Goal: Check status: Check status

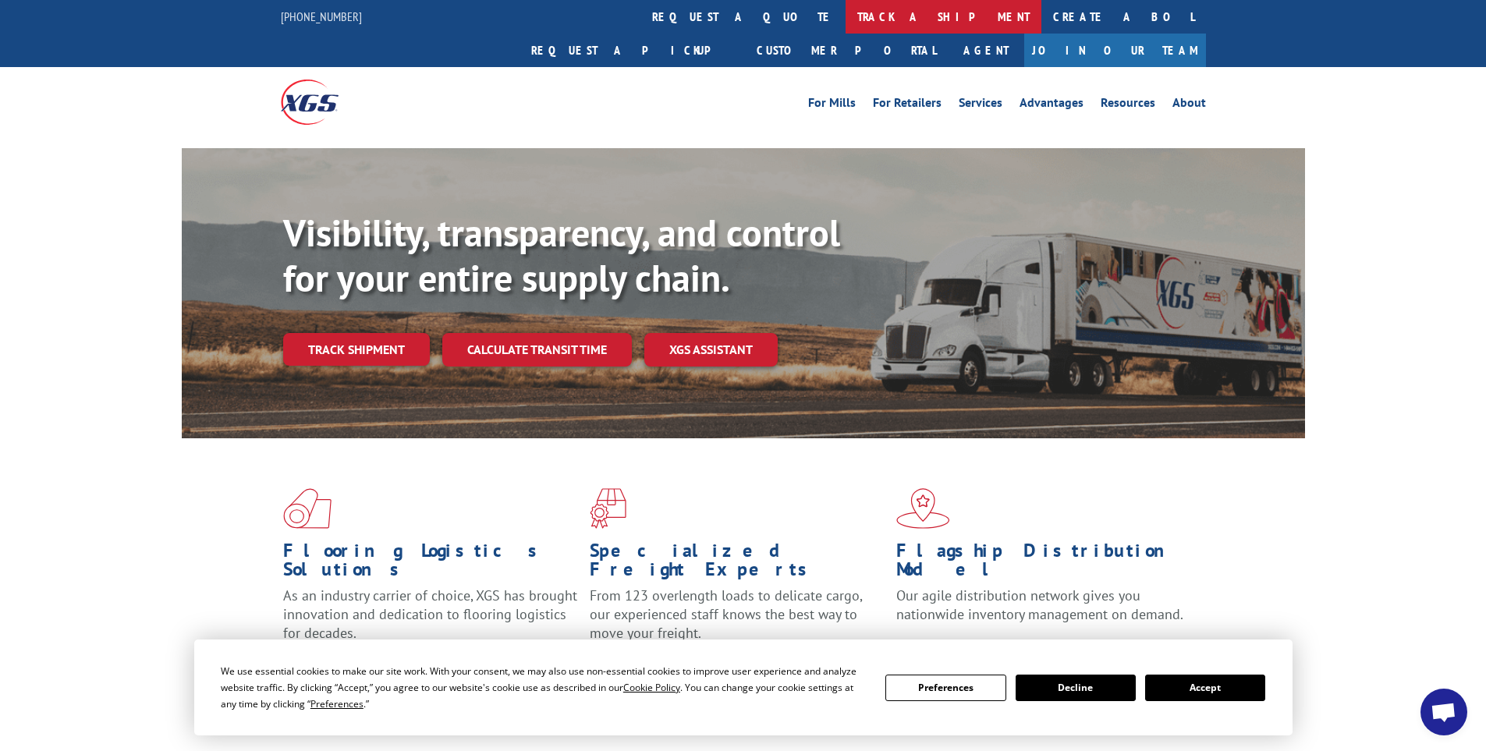
click at [846, 11] on link "track a shipment" at bounding box center [944, 17] width 196 height 34
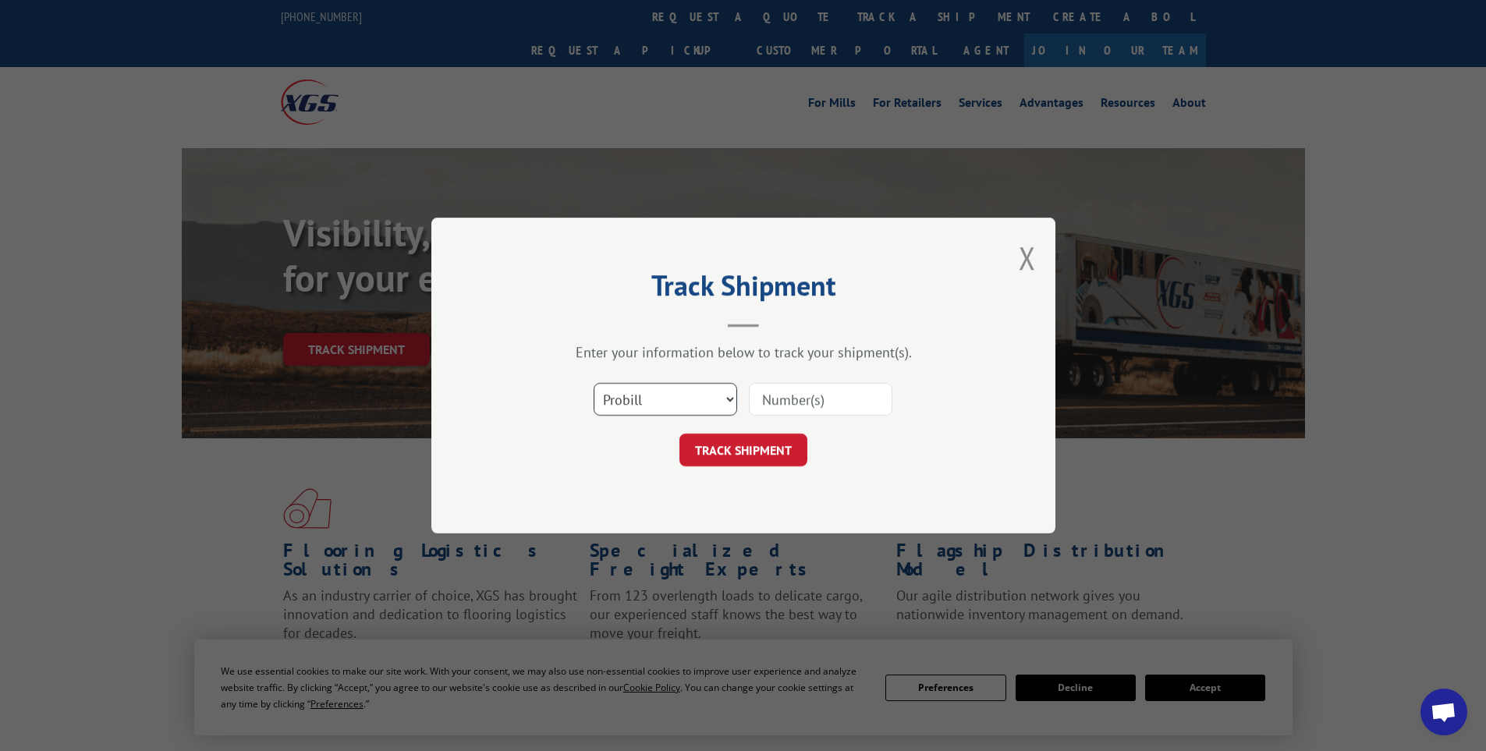
click at [658, 406] on select "Select category... Probill BOL PO" at bounding box center [666, 399] width 144 height 33
select select "bol"
click at [594, 383] on select "Select category... Probill BOL PO" at bounding box center [666, 399] width 144 height 33
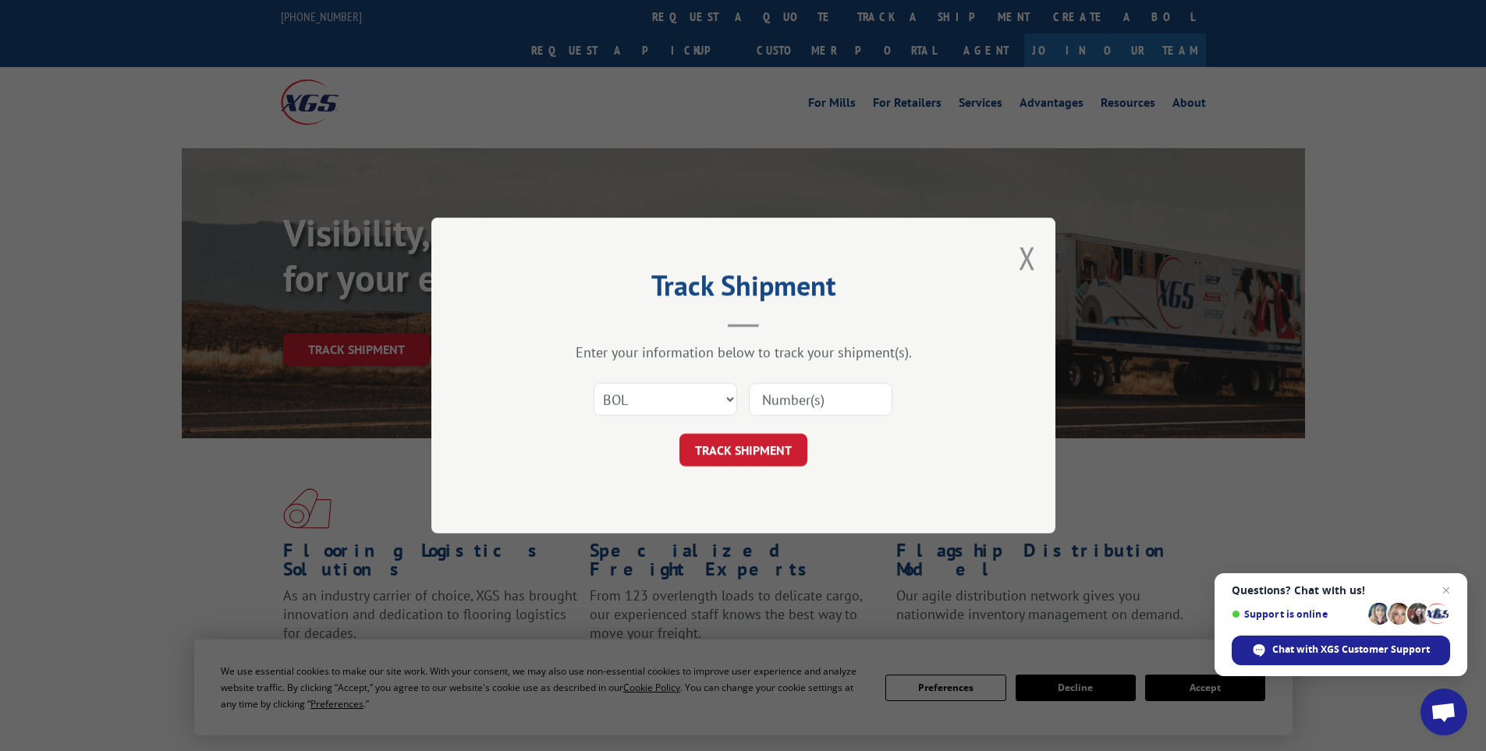
click at [804, 395] on input at bounding box center [821, 399] width 144 height 33
paste input "445495"
type input "445495"
click at [756, 460] on button "TRACK SHIPMENT" at bounding box center [744, 450] width 128 height 33
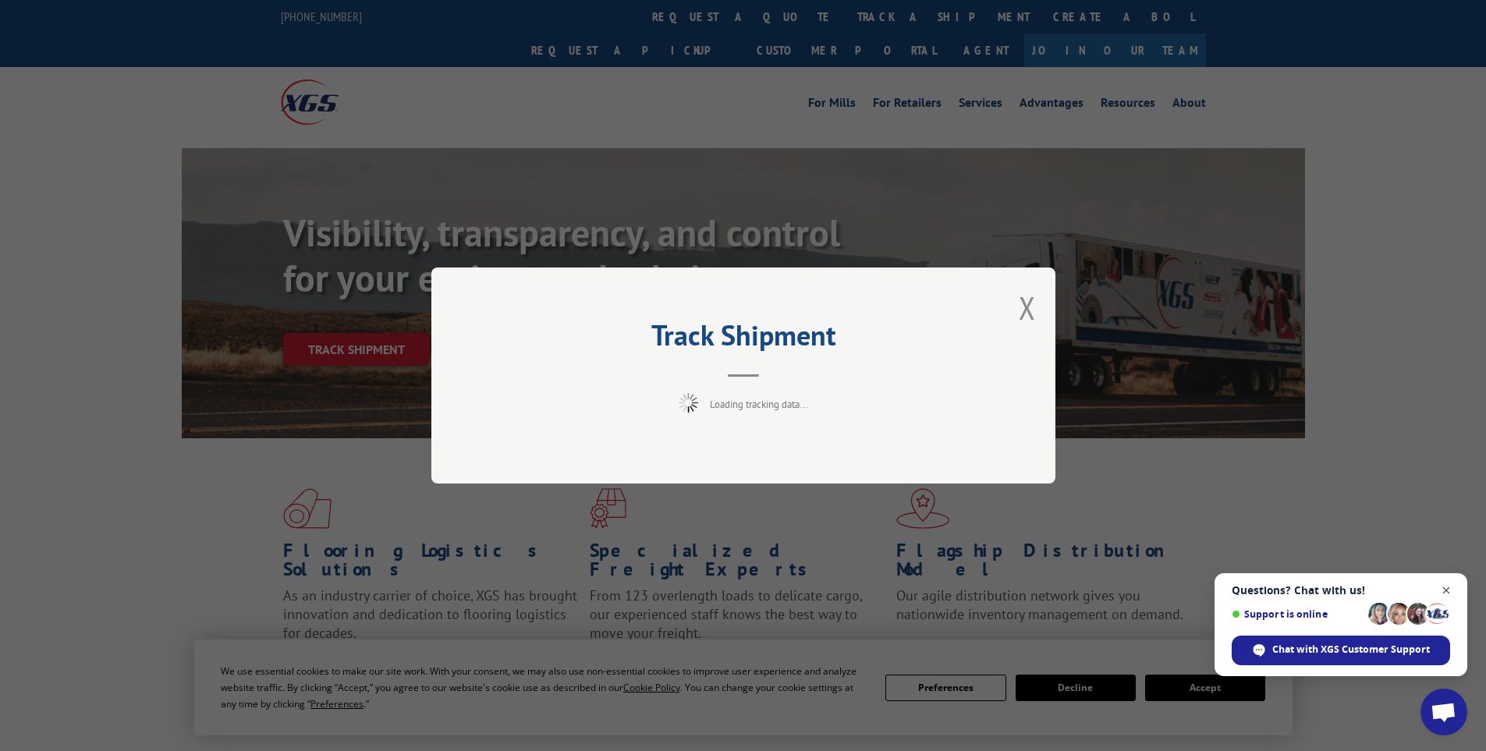
click at [1449, 590] on span "Close chat" at bounding box center [1447, 591] width 20 height 20
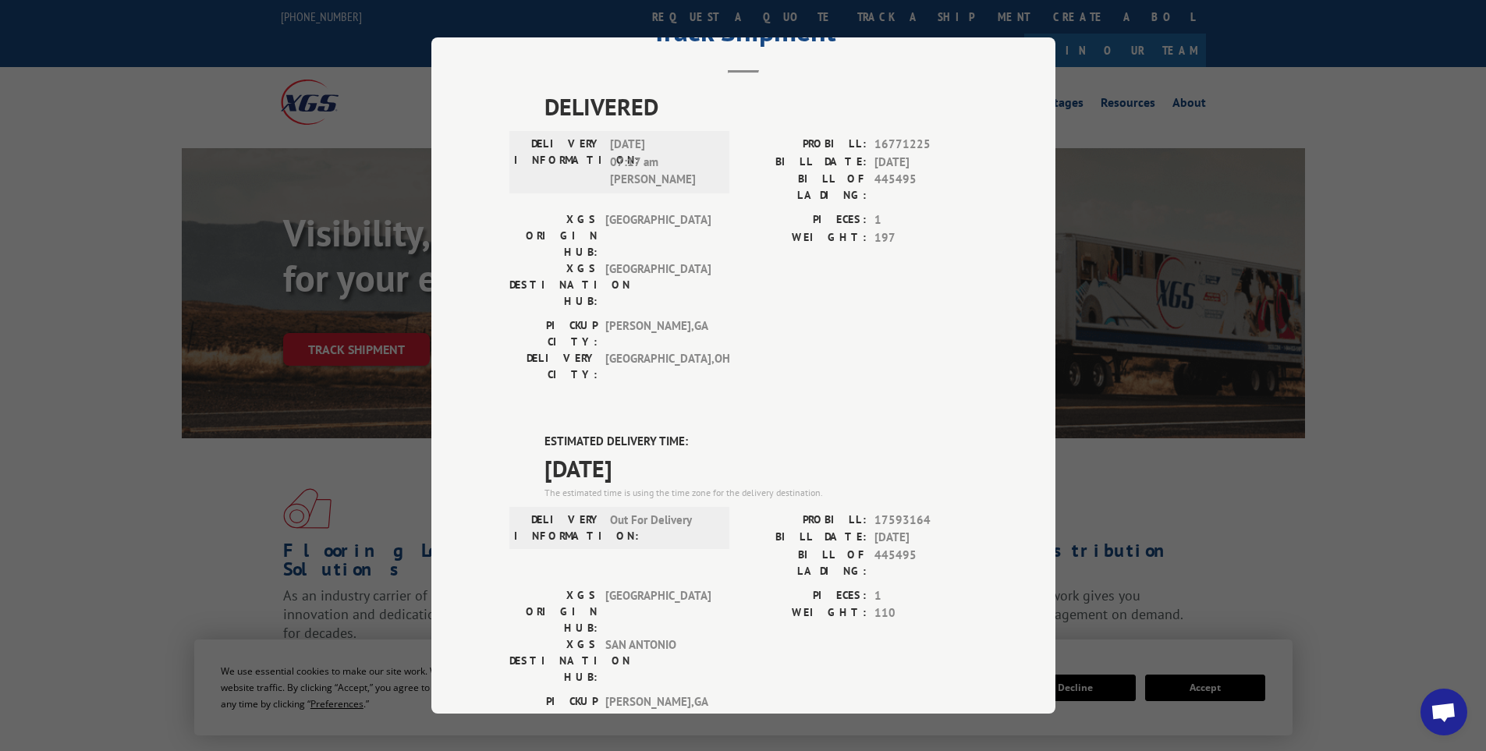
scroll to position [47, 0]
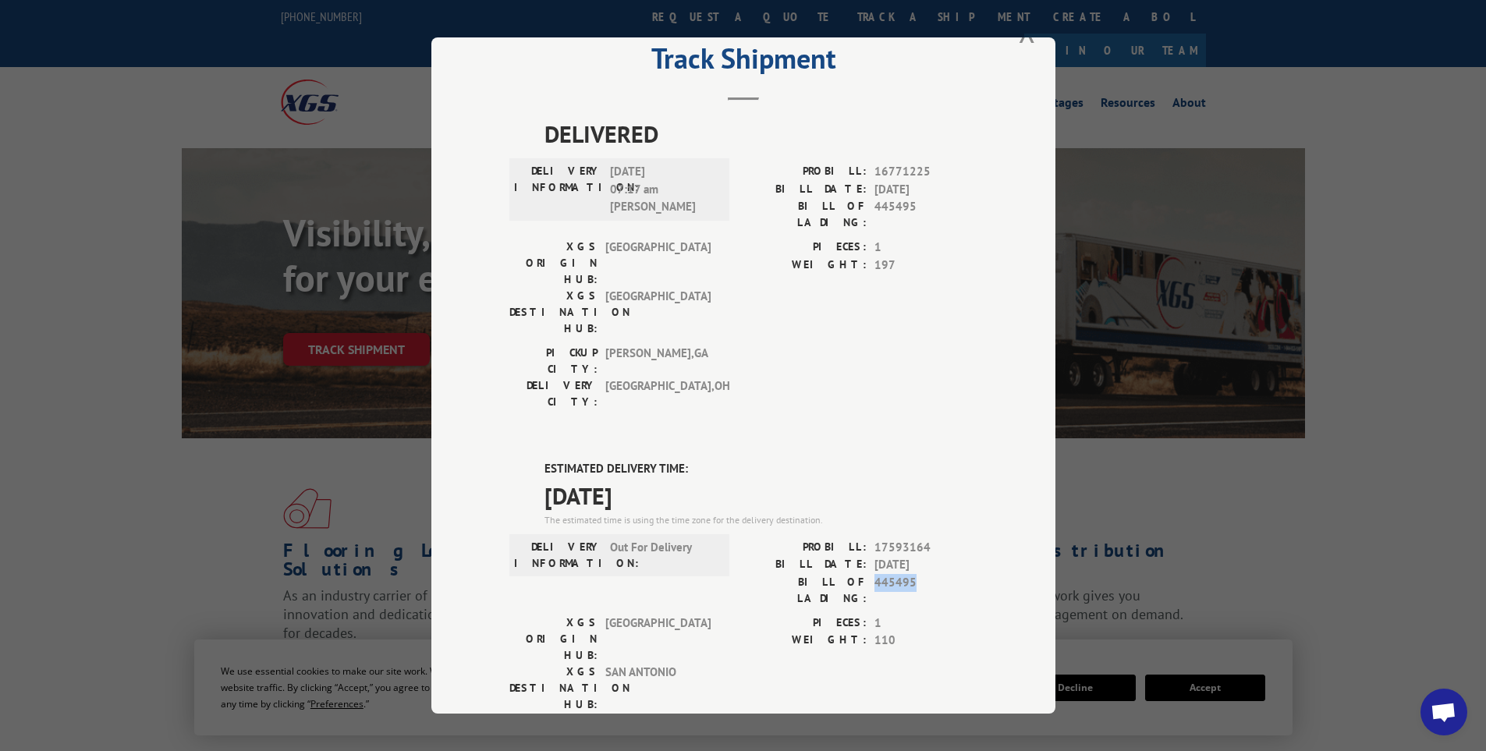
drag, startPoint x: 869, startPoint y: 488, endPoint x: 925, endPoint y: 486, distance: 56.2
click at [924, 574] on span "445495" at bounding box center [926, 590] width 103 height 33
copy span "445495"
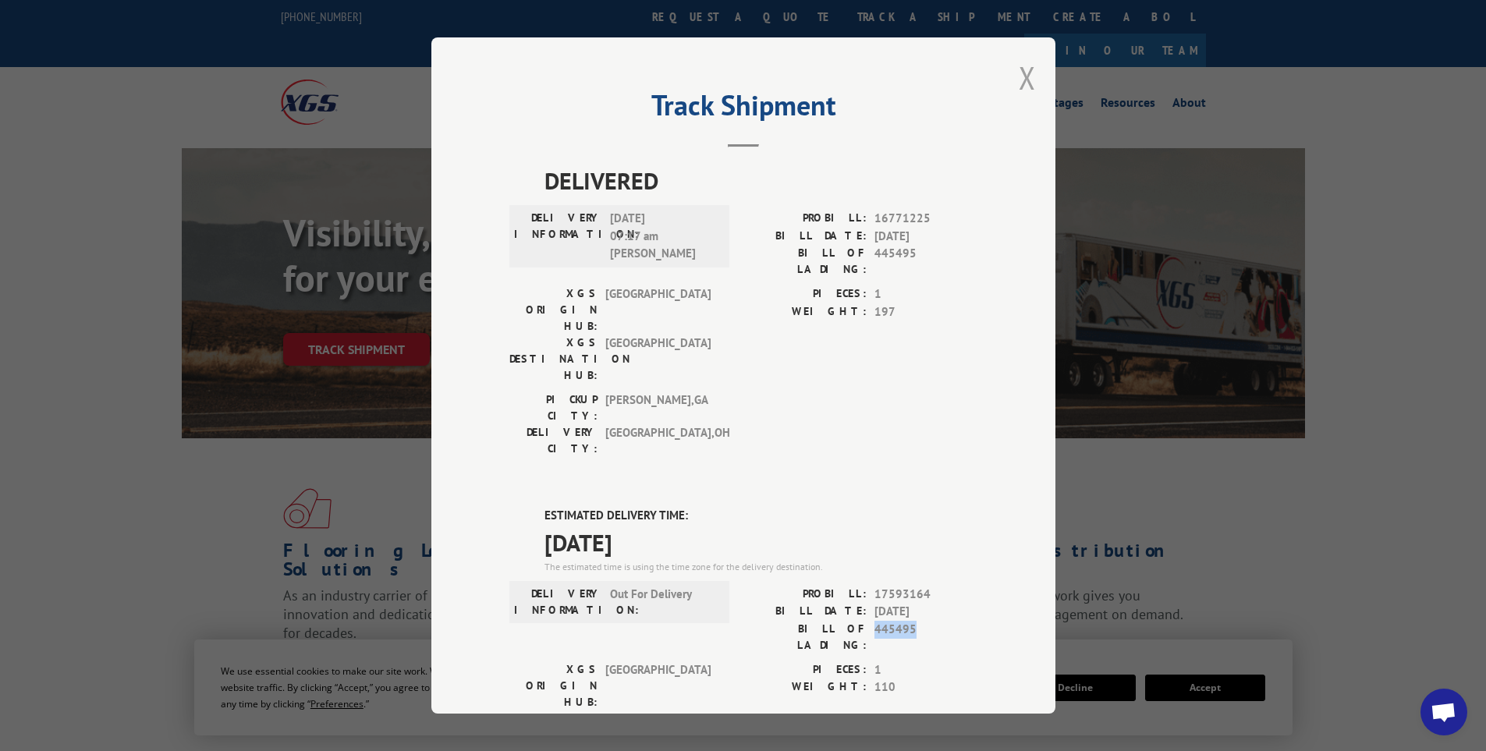
click at [1019, 66] on button "Close modal" at bounding box center [1027, 77] width 17 height 41
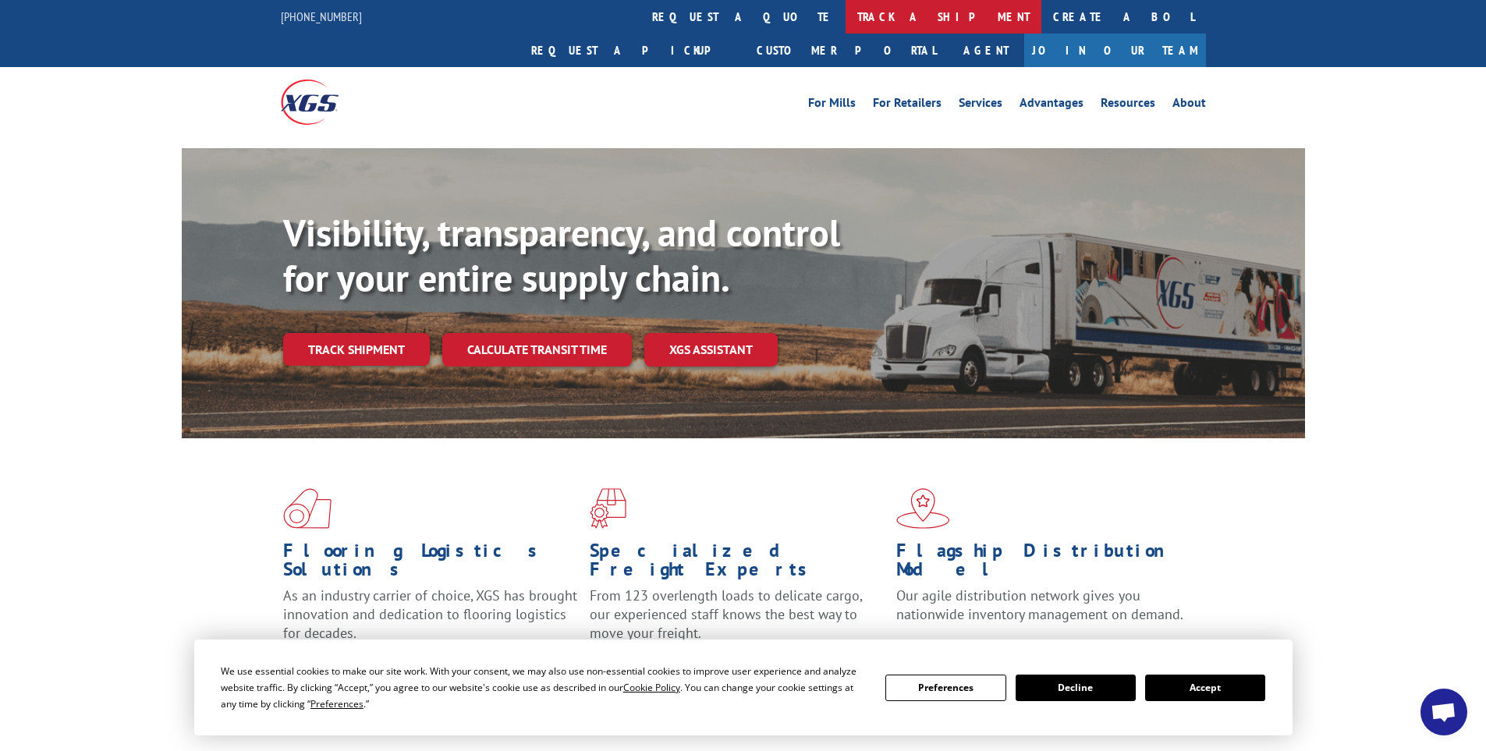
click at [846, 18] on link "track a shipment" at bounding box center [944, 17] width 196 height 34
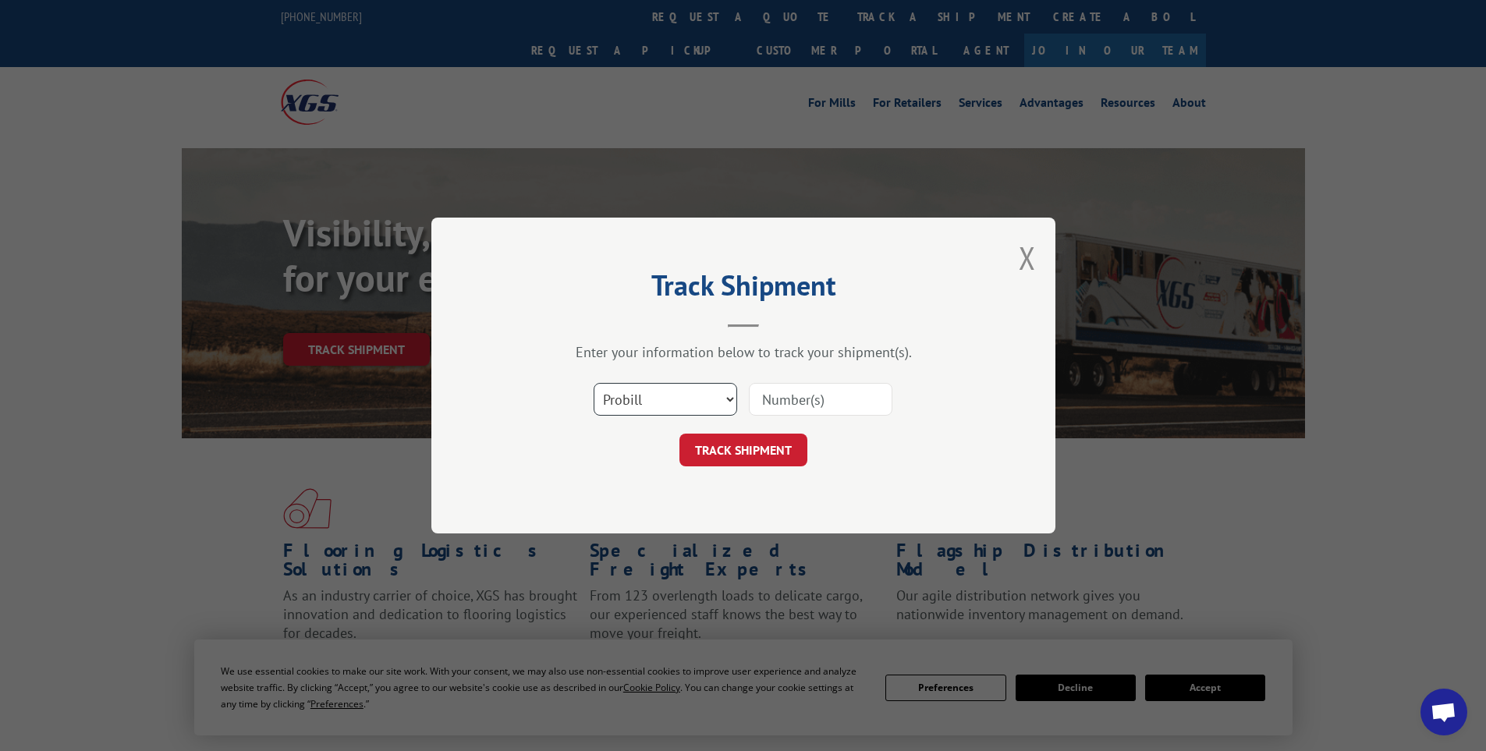
drag, startPoint x: 705, startPoint y: 413, endPoint x: 711, endPoint y: 389, distance: 25.0
click at [705, 413] on select "Select category... Probill BOL PO" at bounding box center [666, 399] width 144 height 33
select select "bol"
click at [594, 383] on select "Select category... Probill BOL PO" at bounding box center [666, 399] width 144 height 33
click at [829, 401] on input at bounding box center [821, 399] width 144 height 33
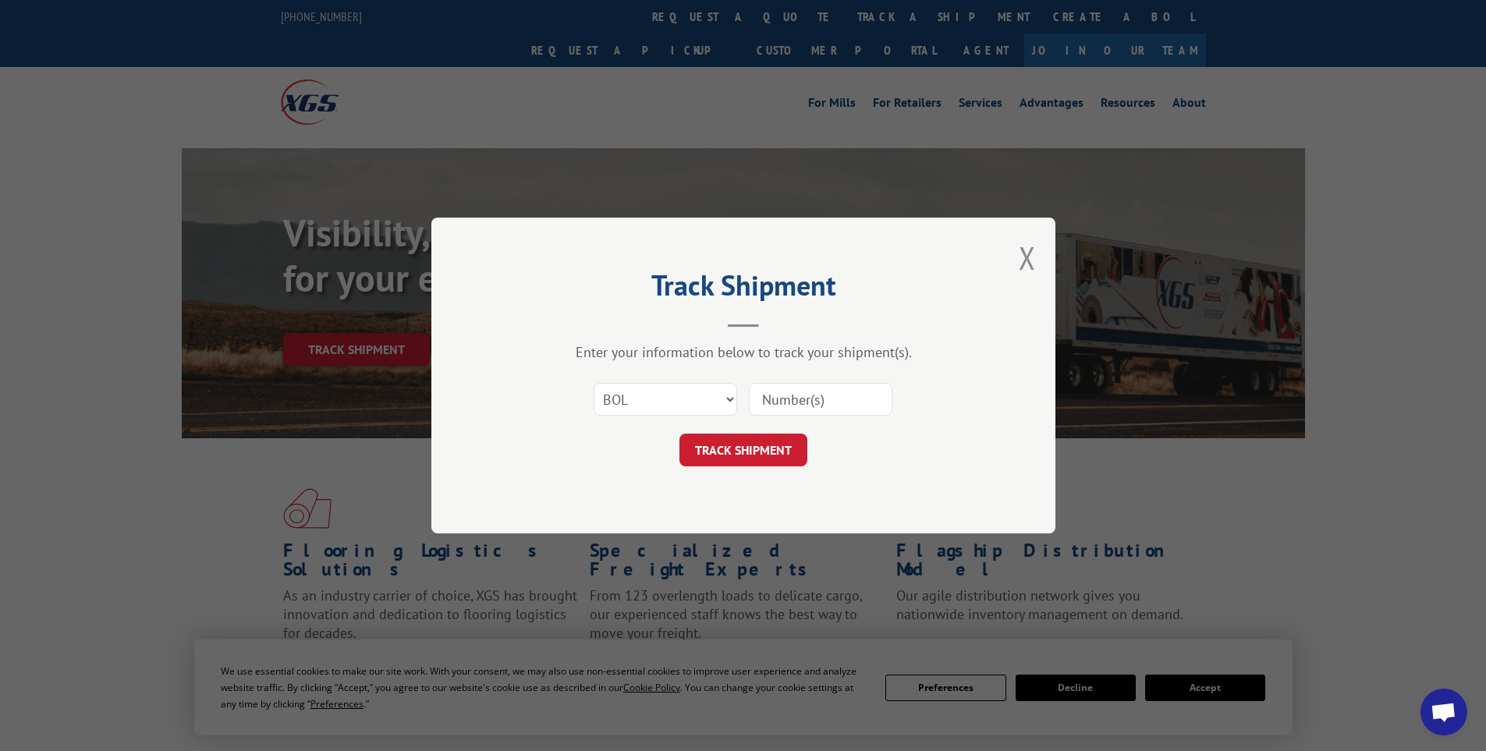
paste input "445495"
type input "445495"
click at [780, 456] on button "TRACK SHIPMENT" at bounding box center [744, 450] width 128 height 33
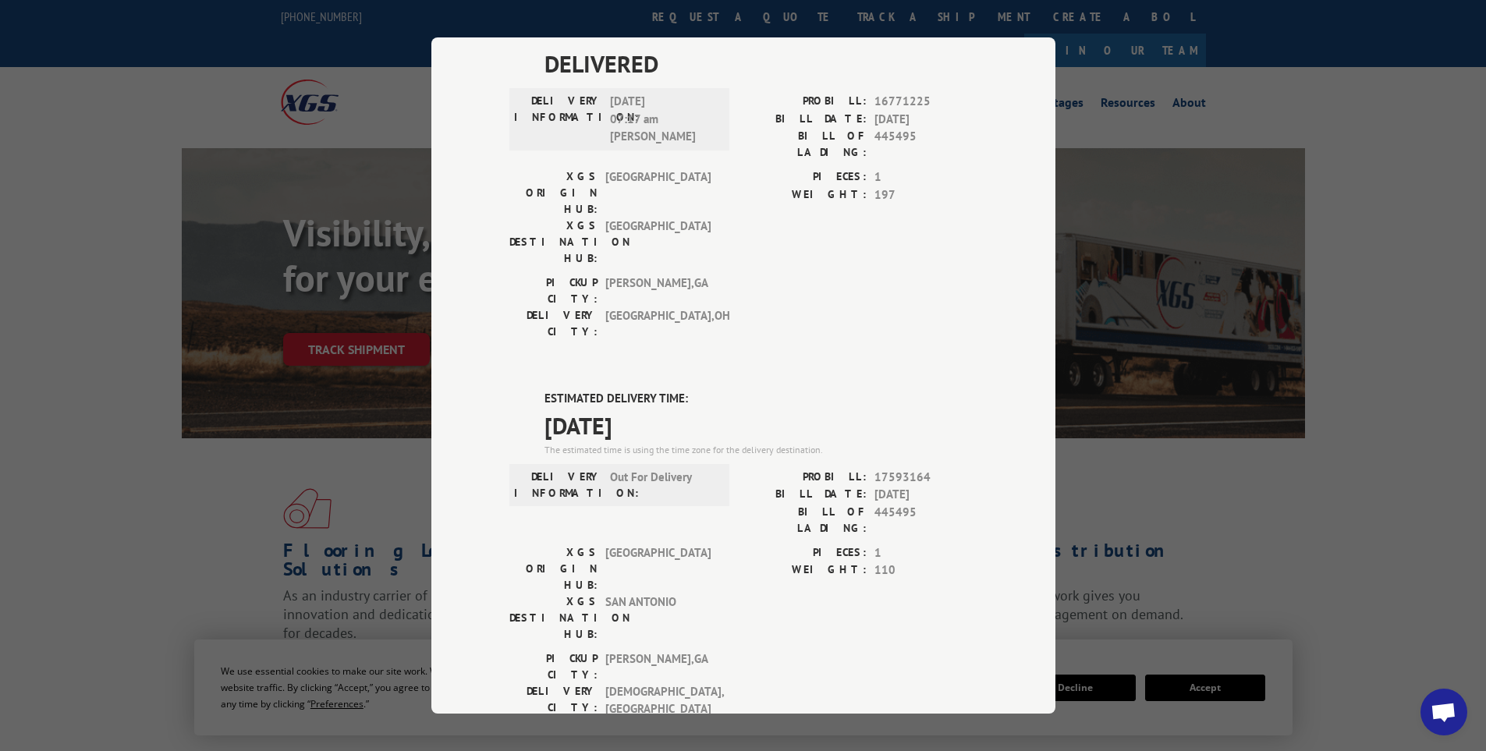
scroll to position [156, 0]
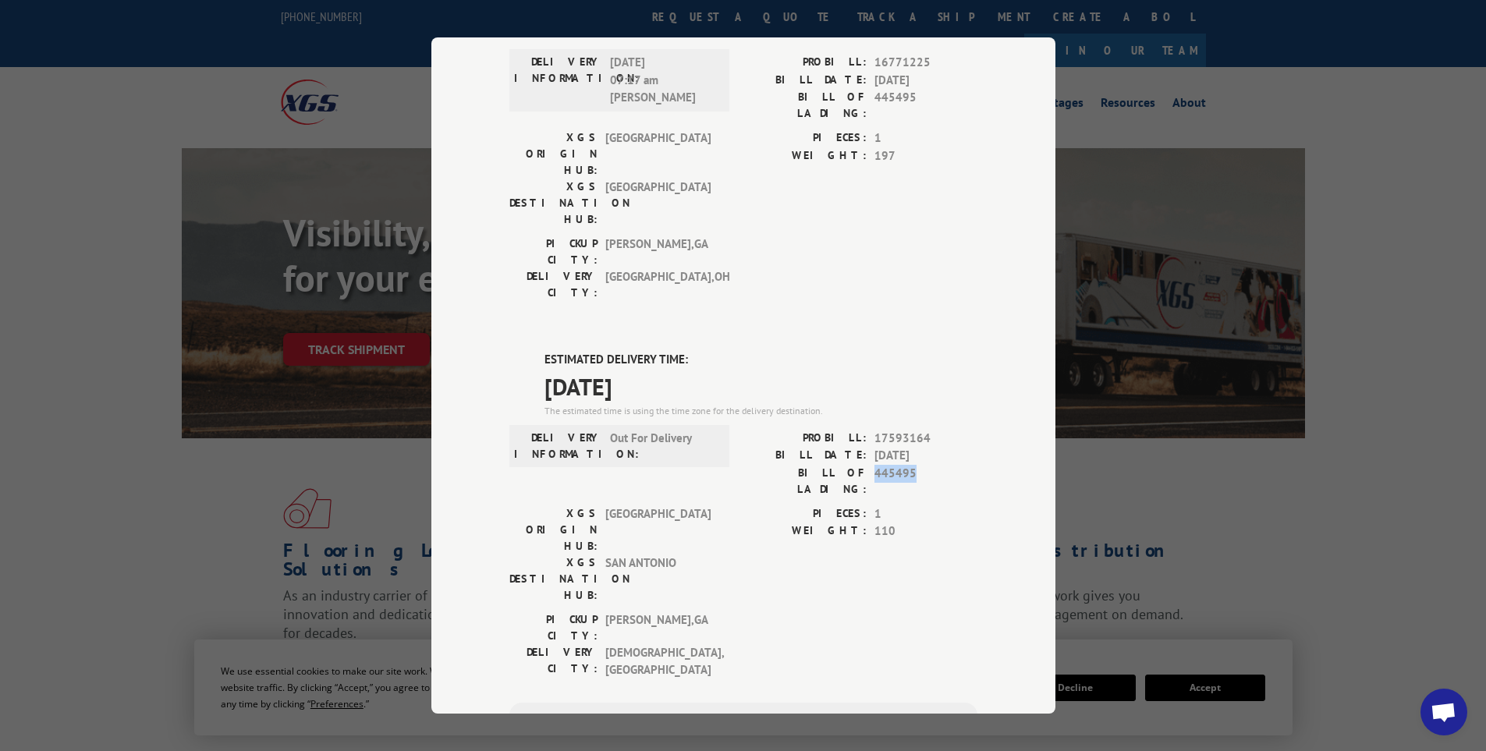
drag, startPoint x: 868, startPoint y: 385, endPoint x: 913, endPoint y: 383, distance: 44.5
click at [913, 465] on span "445495" at bounding box center [926, 481] width 103 height 33
copy span "445495"
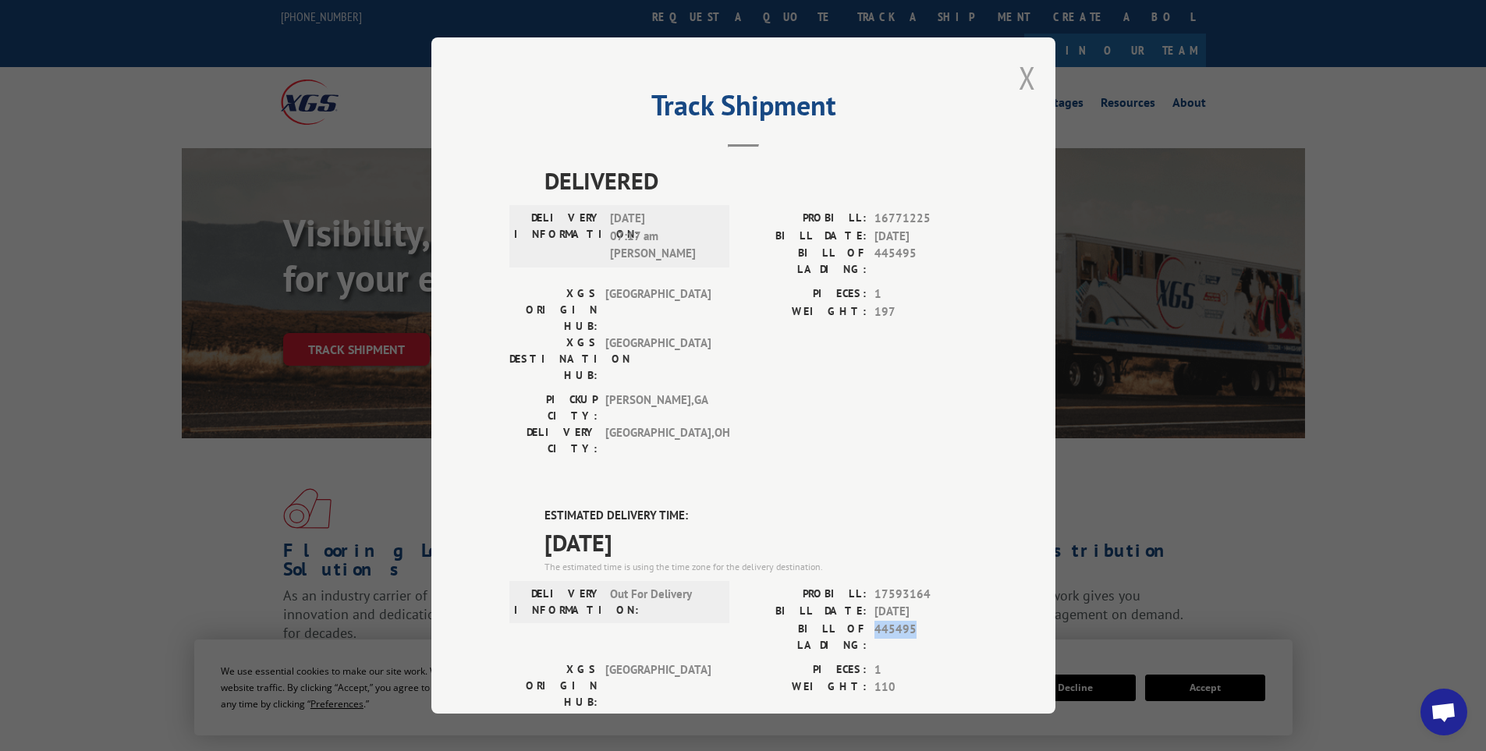
click at [1020, 87] on button "Close modal" at bounding box center [1027, 77] width 17 height 41
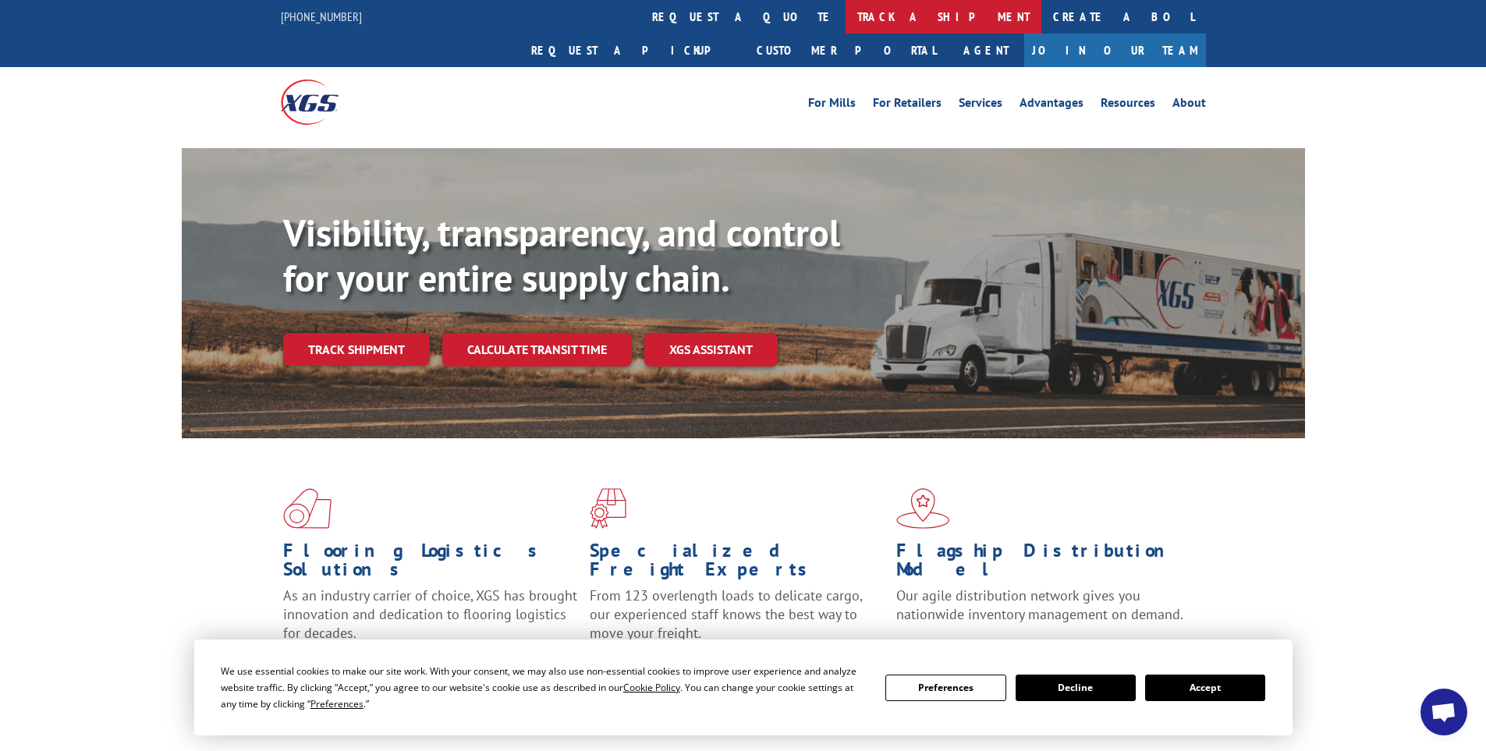
click at [846, 17] on link "track a shipment" at bounding box center [944, 17] width 196 height 34
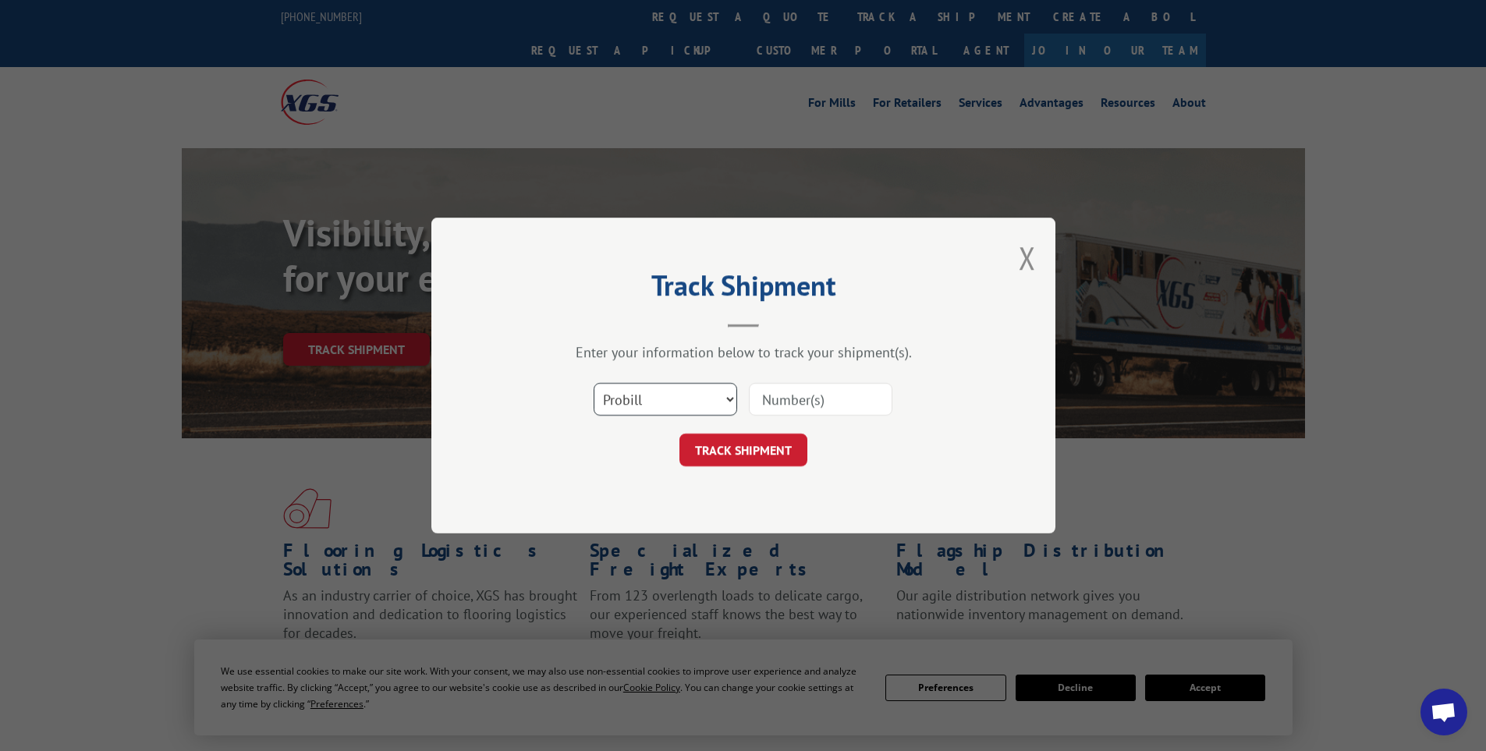
drag, startPoint x: 669, startPoint y: 411, endPoint x: 669, endPoint y: 399, distance: 12.5
click at [669, 411] on select "Select category... Probill BOL PO" at bounding box center [666, 399] width 144 height 33
select select "bol"
click at [594, 383] on select "Select category... Probill BOL PO" at bounding box center [666, 399] width 144 height 33
click at [815, 400] on input at bounding box center [821, 399] width 144 height 33
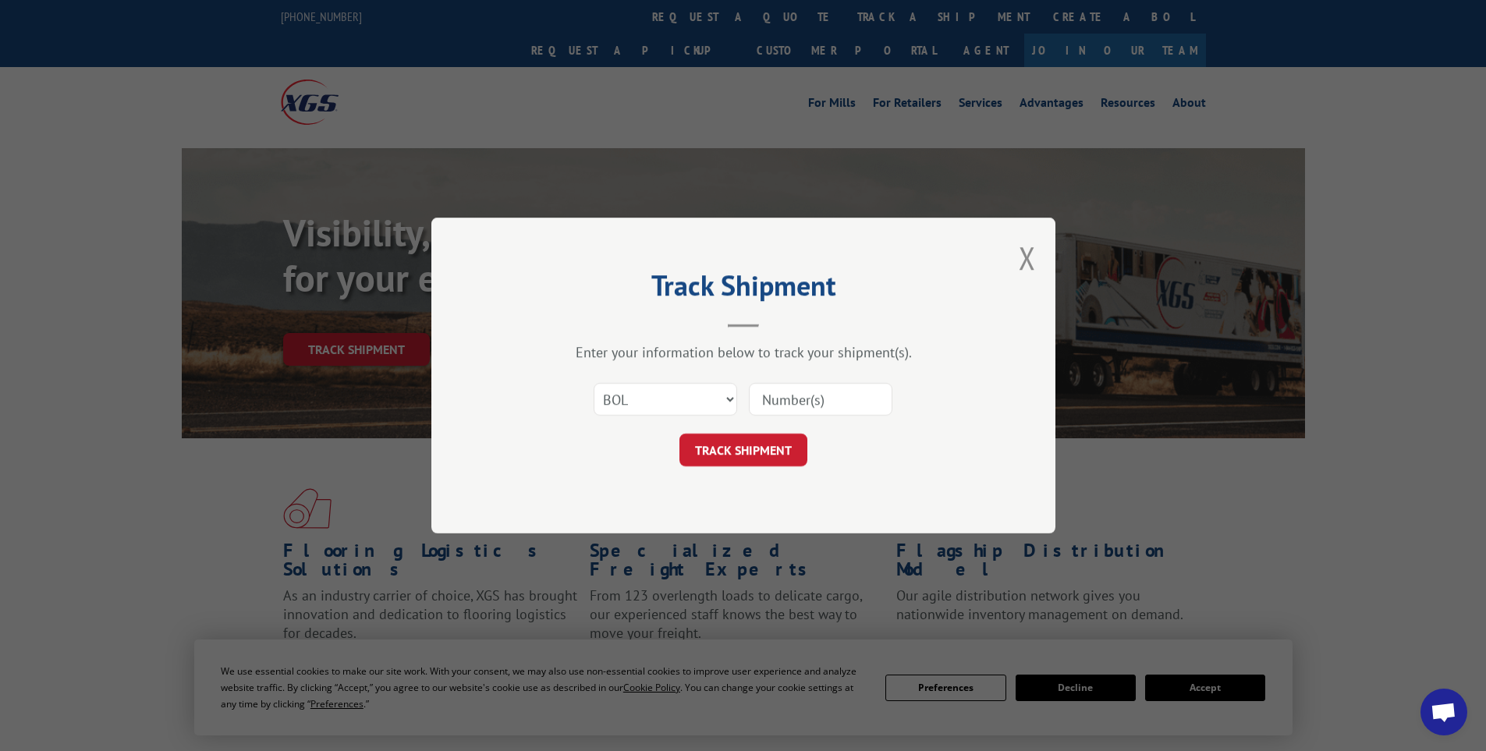
paste input "445495"
type input "445495"
click at [773, 451] on button "TRACK SHIPMENT" at bounding box center [744, 450] width 128 height 33
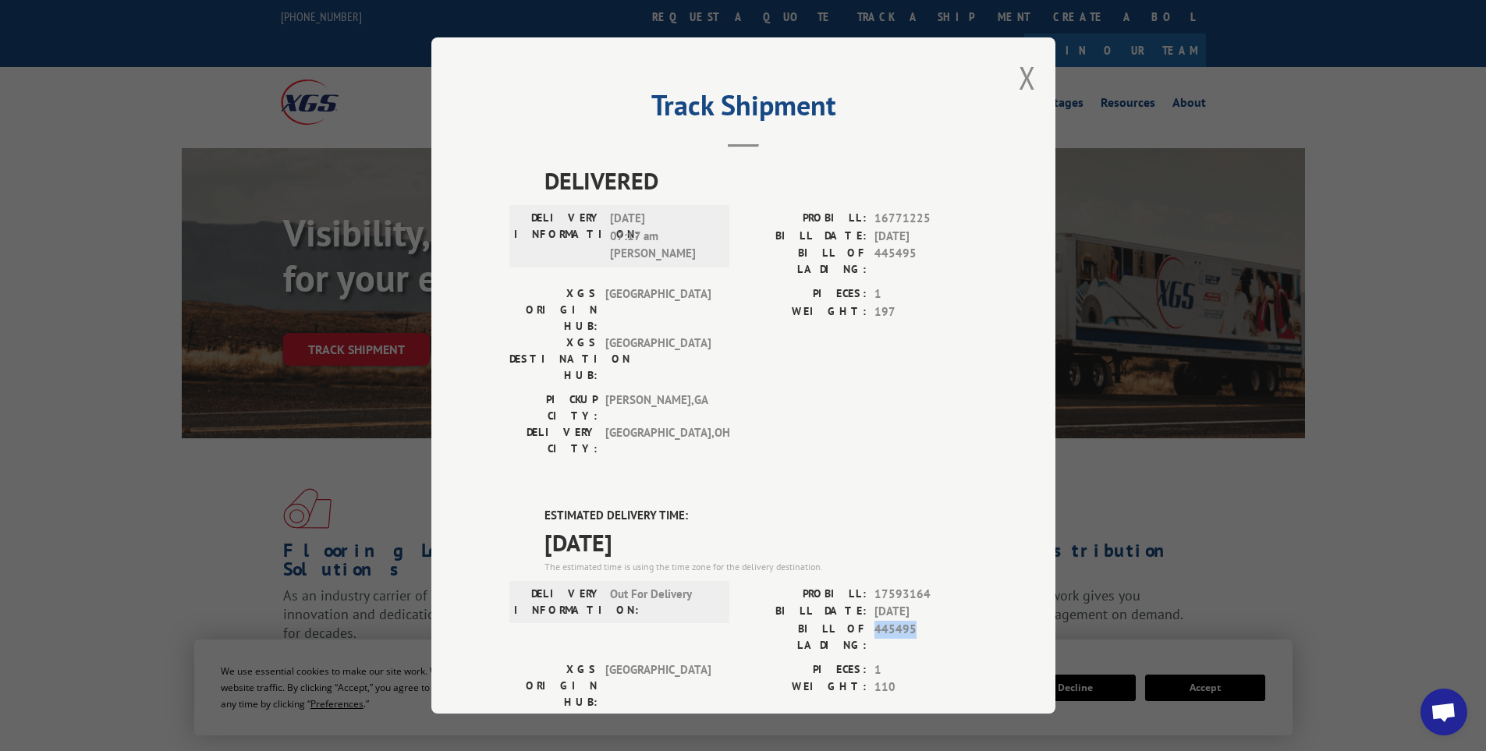
drag, startPoint x: 868, startPoint y: 539, endPoint x: 931, endPoint y: 543, distance: 62.5
click at [931, 621] on span "445495" at bounding box center [926, 637] width 103 height 33
copy span "445495"
click at [1021, 76] on button "Close modal" at bounding box center [1027, 77] width 17 height 41
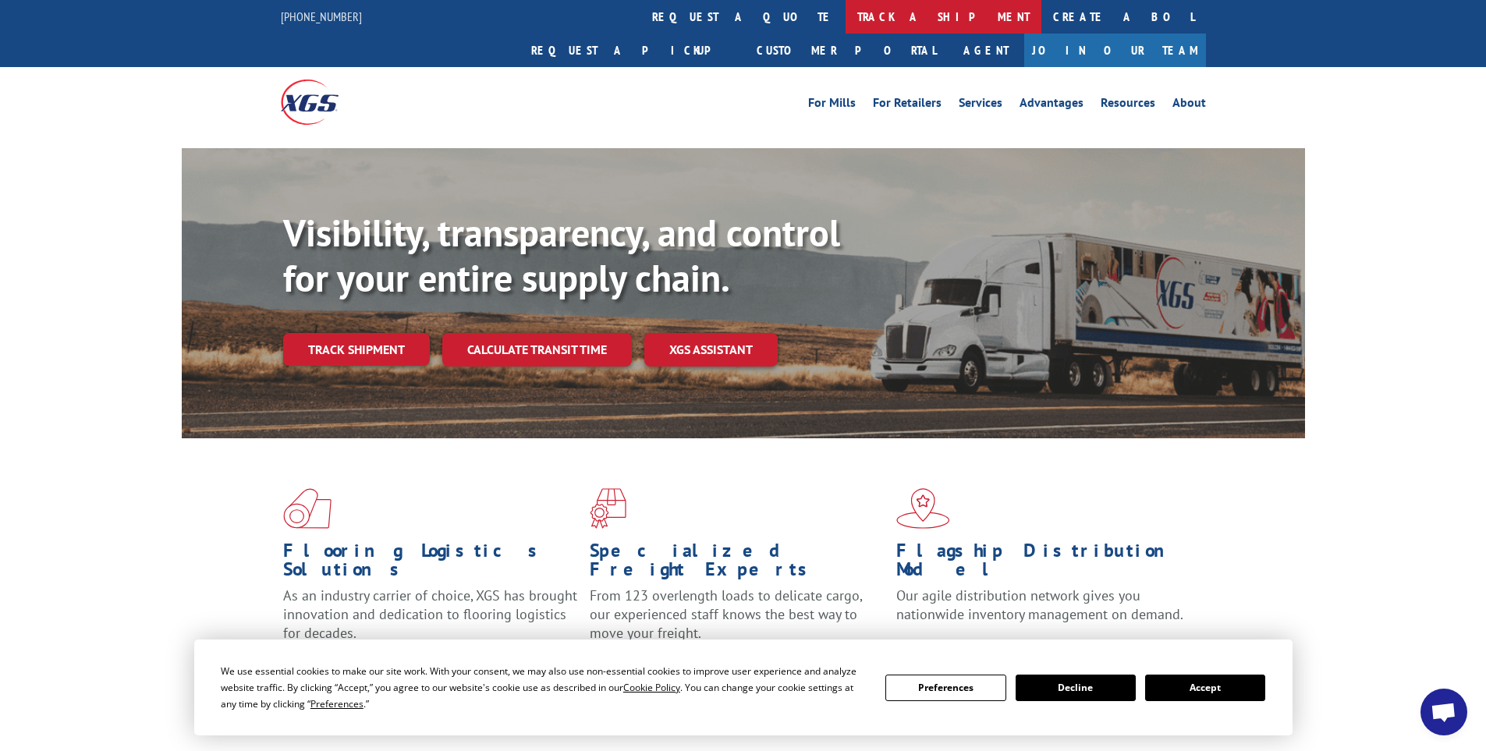
click at [846, 16] on link "track a shipment" at bounding box center [944, 17] width 196 height 34
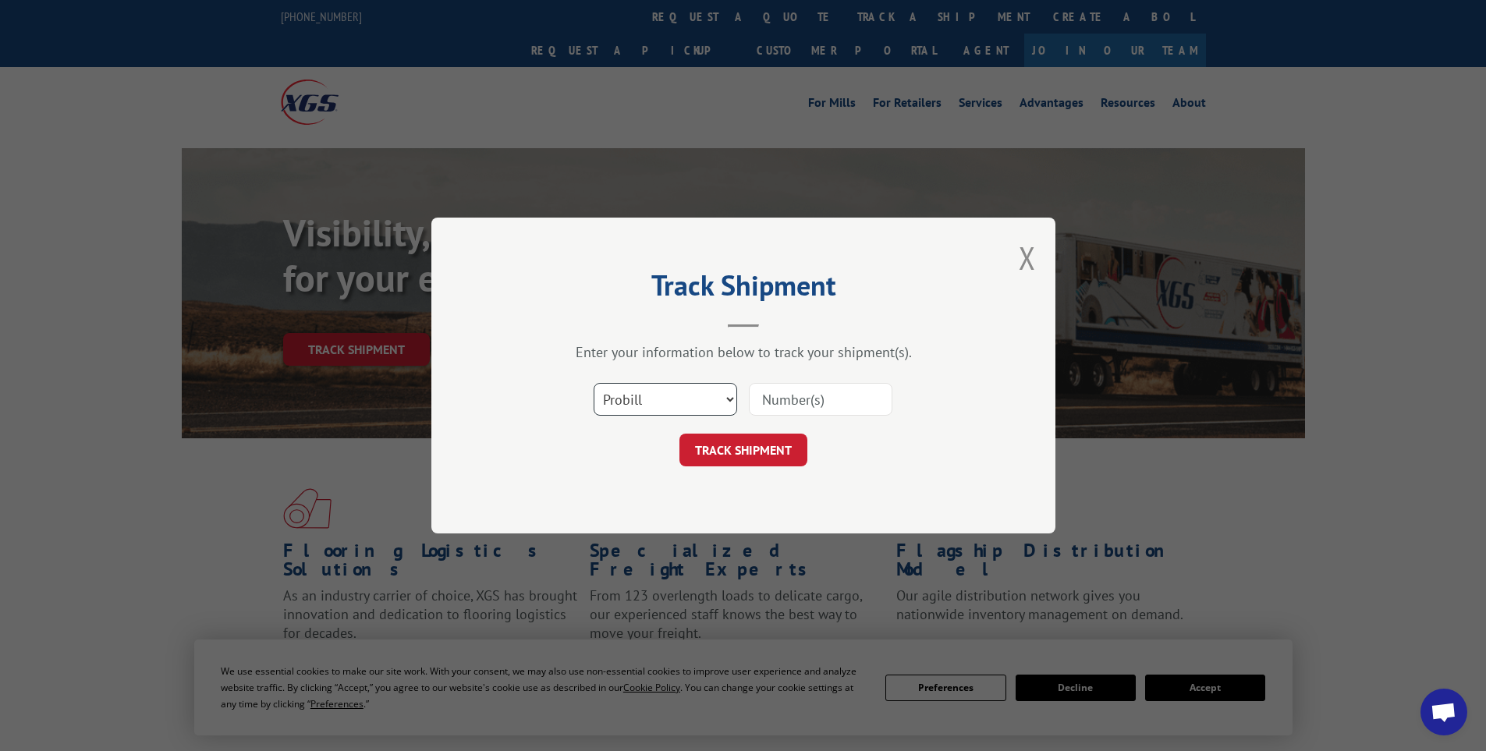
click at [693, 400] on select "Select category... Probill BOL PO" at bounding box center [666, 399] width 144 height 33
select select "bol"
click at [594, 383] on select "Select category... Probill BOL PO" at bounding box center [666, 399] width 144 height 33
click at [807, 403] on input at bounding box center [821, 399] width 144 height 33
paste input "445495"
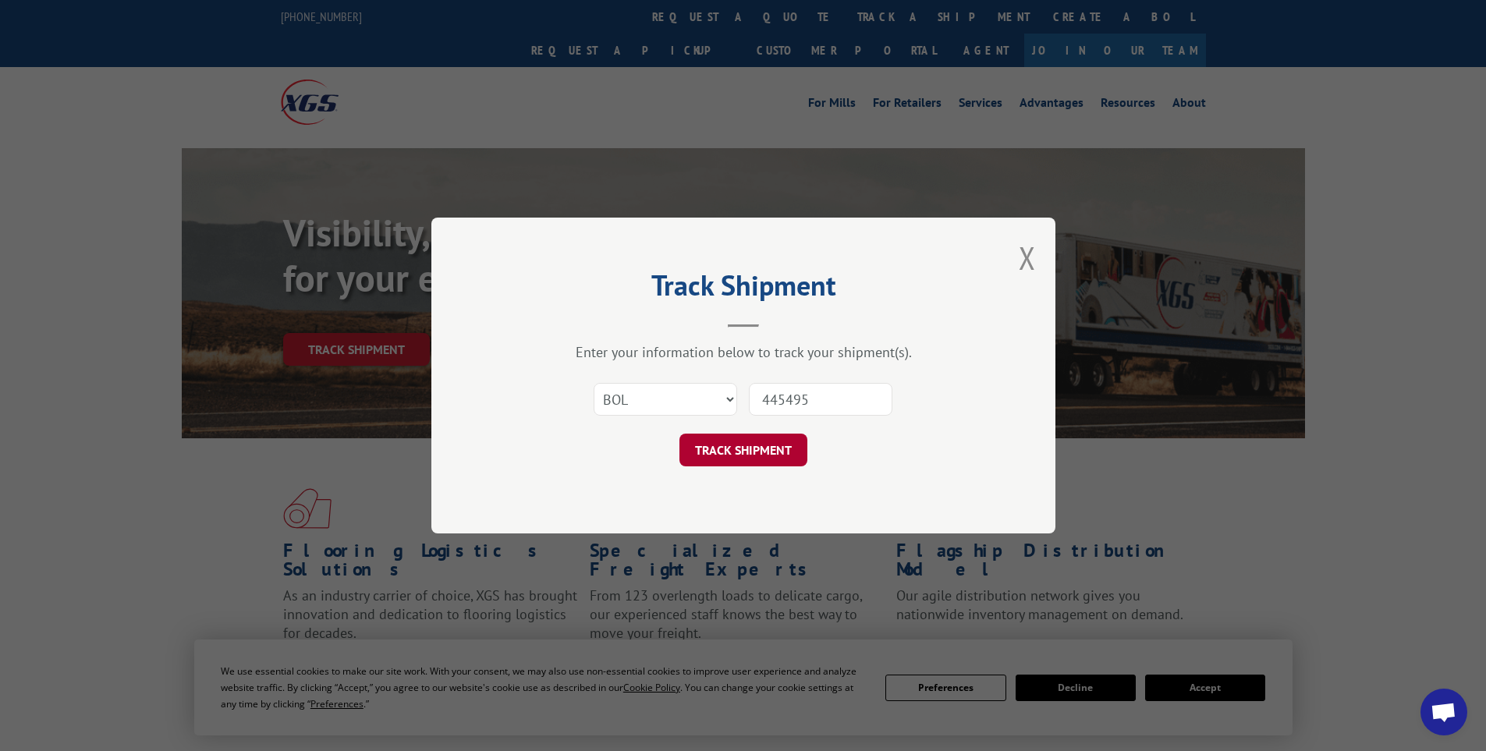
type input "445495"
click at [757, 445] on button "TRACK SHIPMENT" at bounding box center [744, 450] width 128 height 33
